Goal: Transaction & Acquisition: Purchase product/service

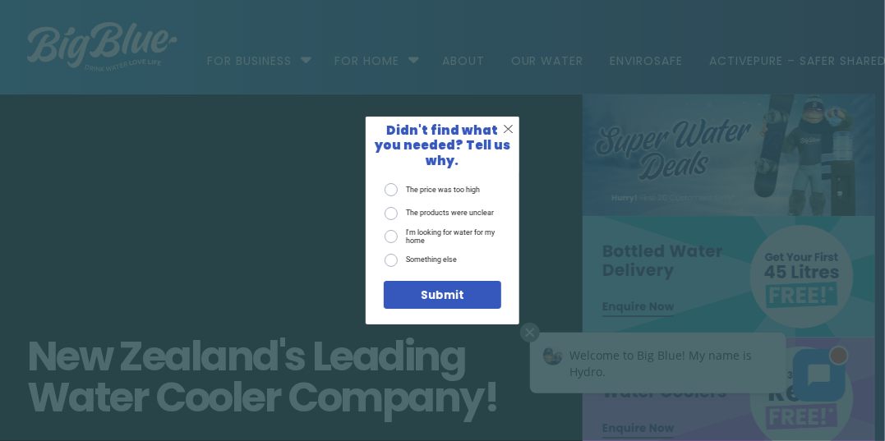
click at [506, 135] on span "X" at bounding box center [508, 129] width 11 height 16
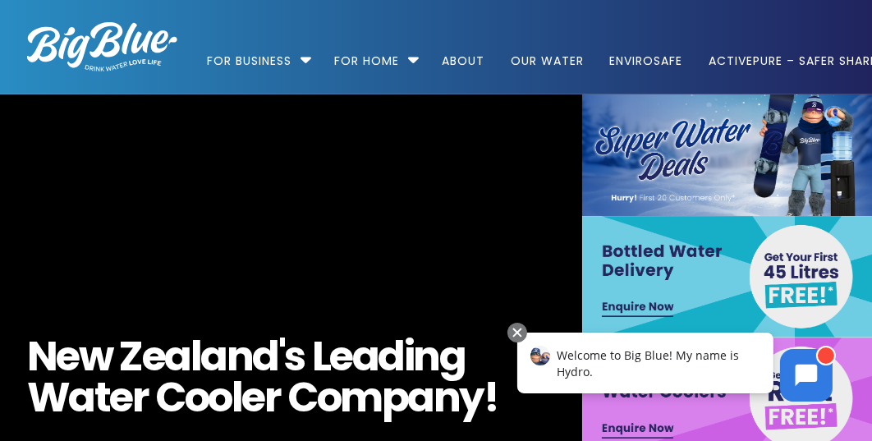
click at [513, 327] on div at bounding box center [517, 332] width 20 height 20
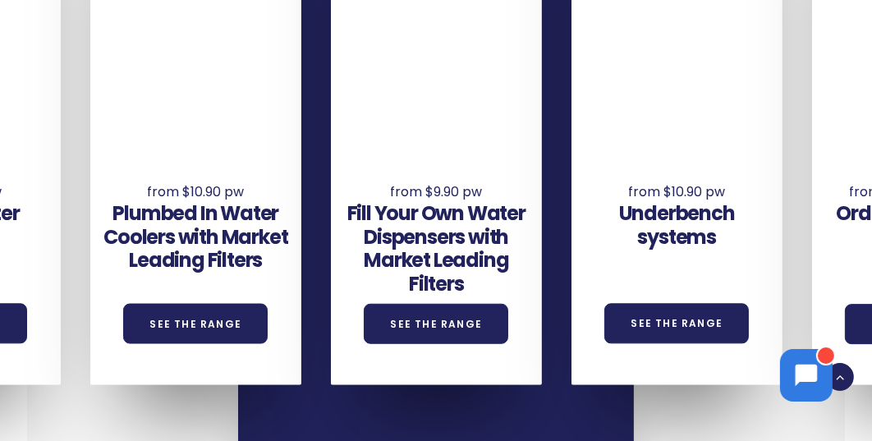
scroll to position [1068, 0]
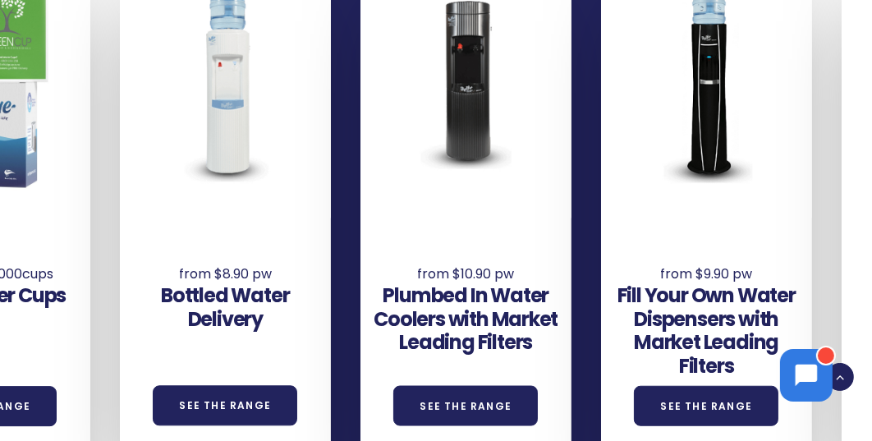
drag, startPoint x: 251, startPoint y: 218, endPoint x: 820, endPoint y: 268, distance: 572.1
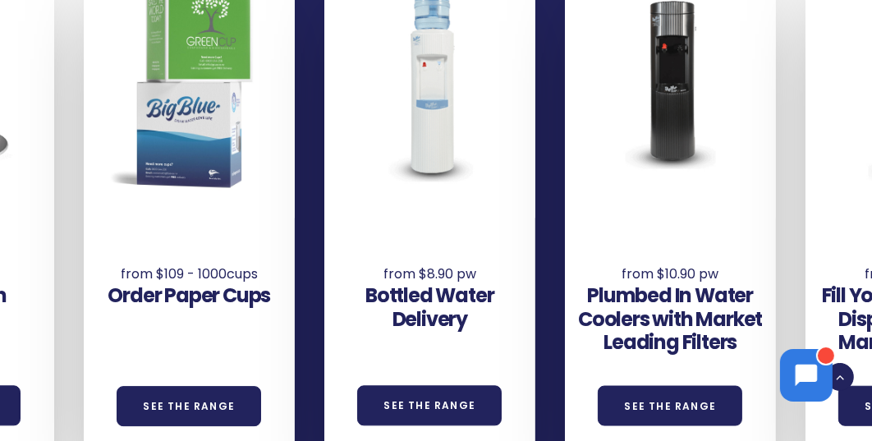
drag, startPoint x: 186, startPoint y: 230, endPoint x: 179, endPoint y: 155, distance: 75.1
click at [179, 155] on div "Order Paper Cups See the Range" at bounding box center [189, 198] width 211 height 537
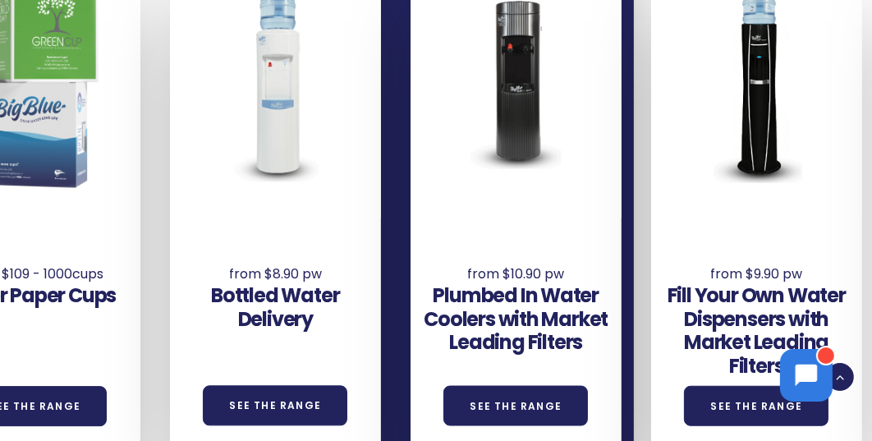
drag, startPoint x: 448, startPoint y: 195, endPoint x: 287, endPoint y: 269, distance: 176.8
click at [287, 269] on div "Bottled Water Delivery See the Range" at bounding box center [275, 198] width 211 height 537
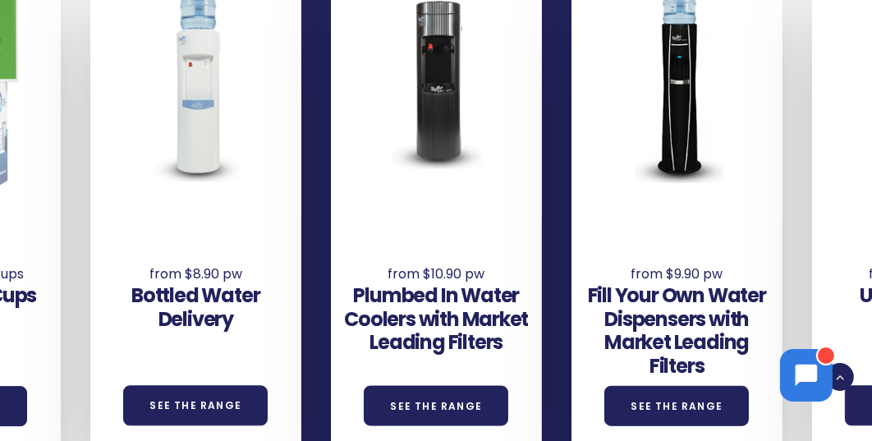
click at [412, 405] on link "See the Range" at bounding box center [436, 406] width 145 height 40
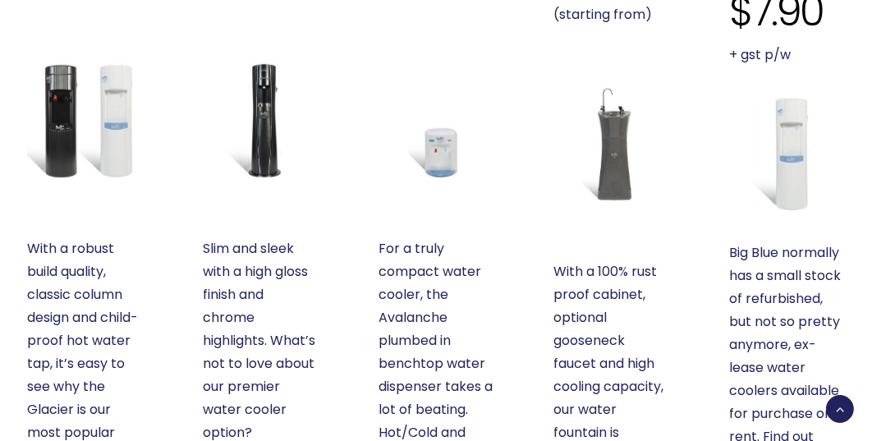
scroll to position [739, 0]
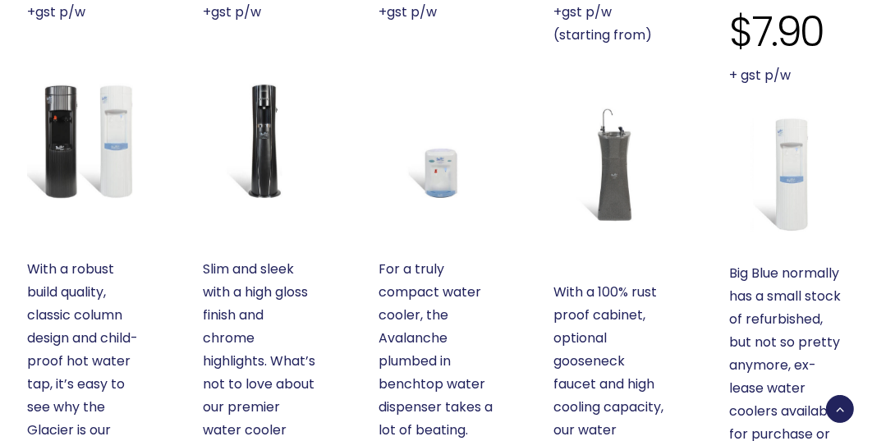
click at [793, 159] on img at bounding box center [787, 175] width 116 height 116
click at [80, 163] on img at bounding box center [85, 141] width 116 height 116
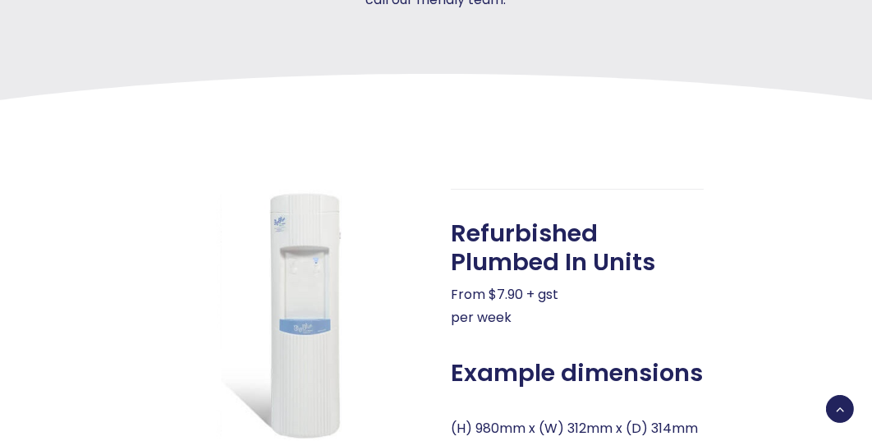
scroll to position [493, 0]
